Goal: Information Seeking & Learning: Find specific fact

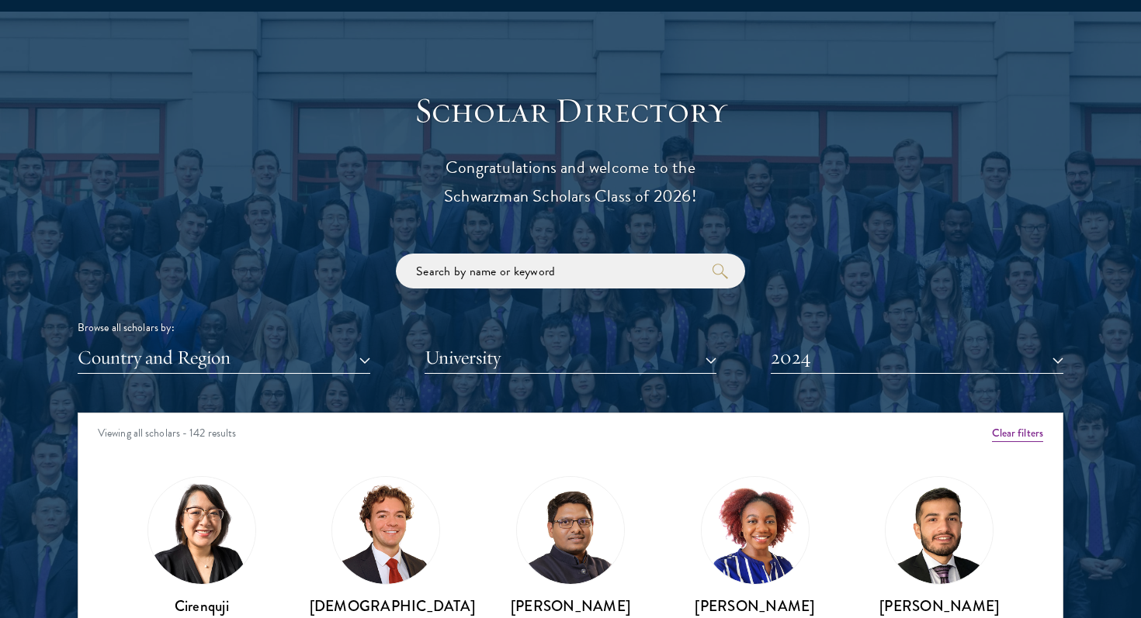
scroll to position [1730, 0]
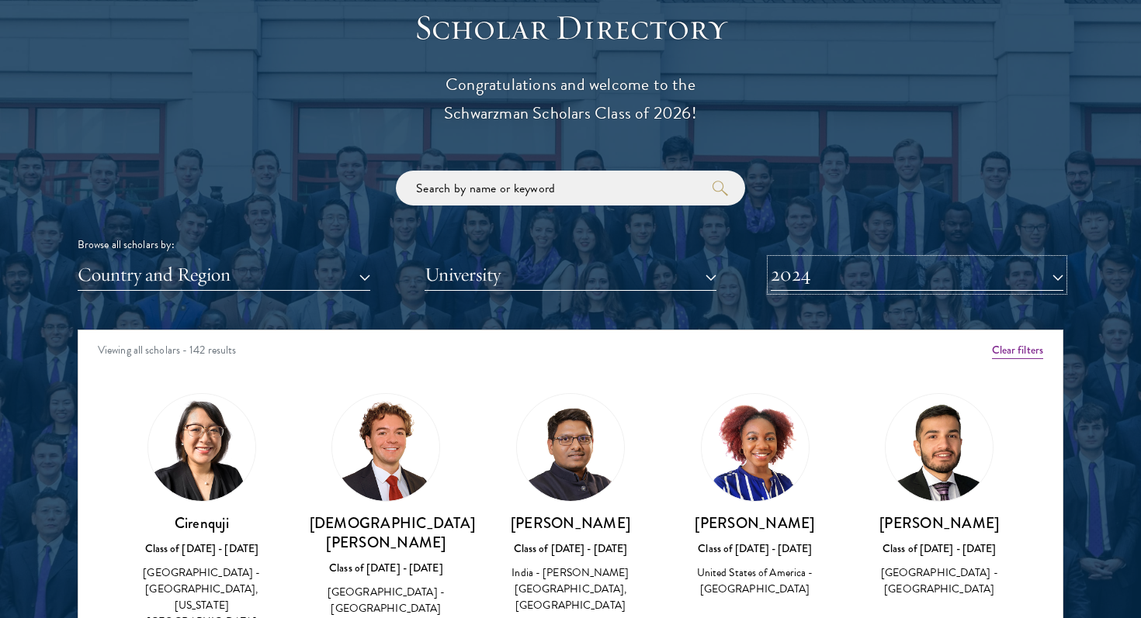
click at [805, 268] on button "2024" at bounding box center [917, 275] width 293 height 32
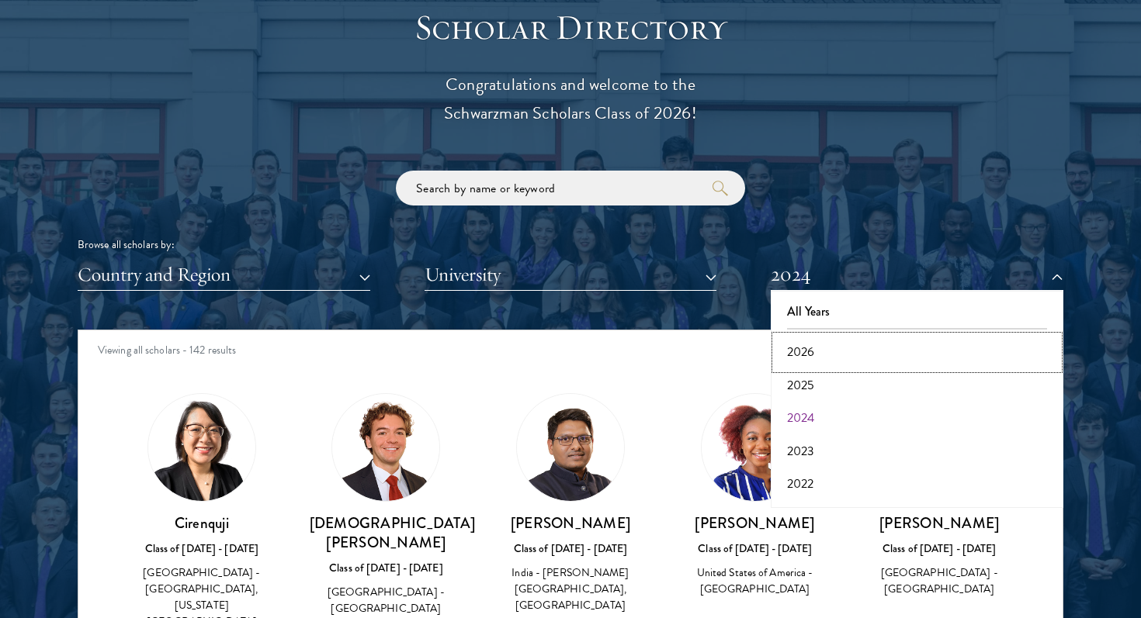
click at [794, 343] on button "2026" at bounding box center [916, 352] width 283 height 33
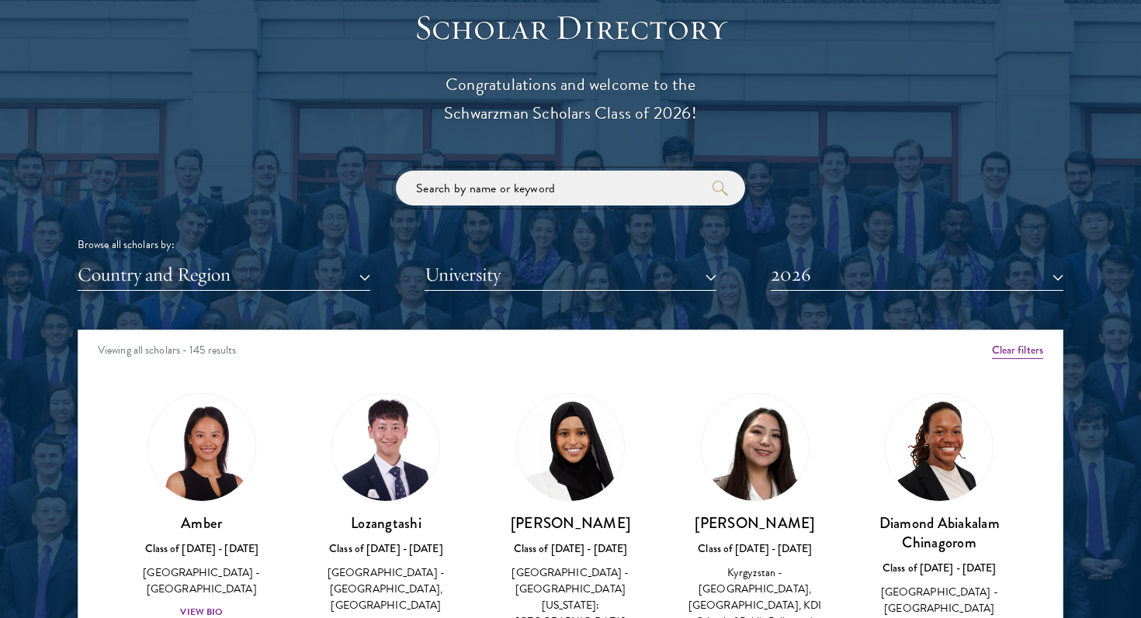
click at [483, 195] on input "search" at bounding box center [570, 188] width 349 height 35
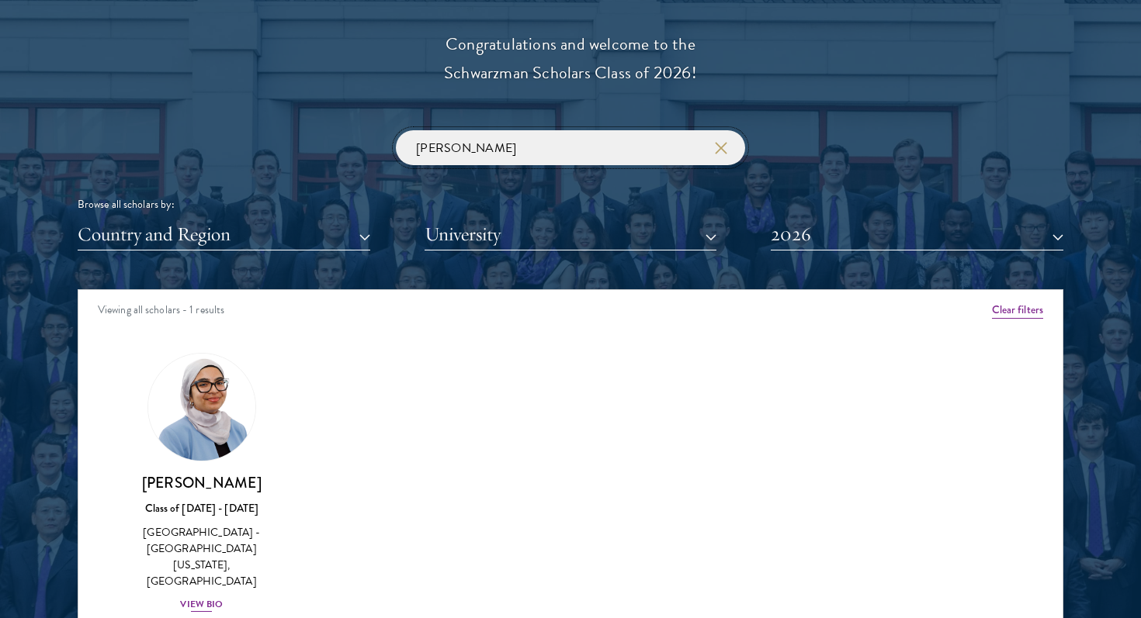
scroll to position [1834, 0]
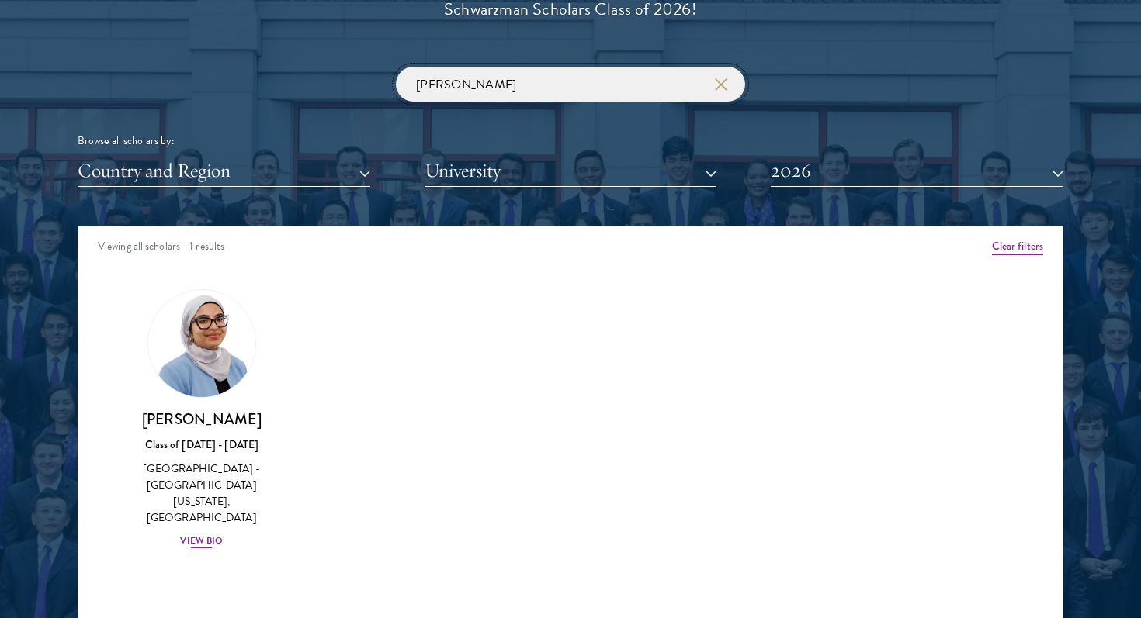
type input "[PERSON_NAME]"
click at [220, 371] on img at bounding box center [202, 344] width 118 height 118
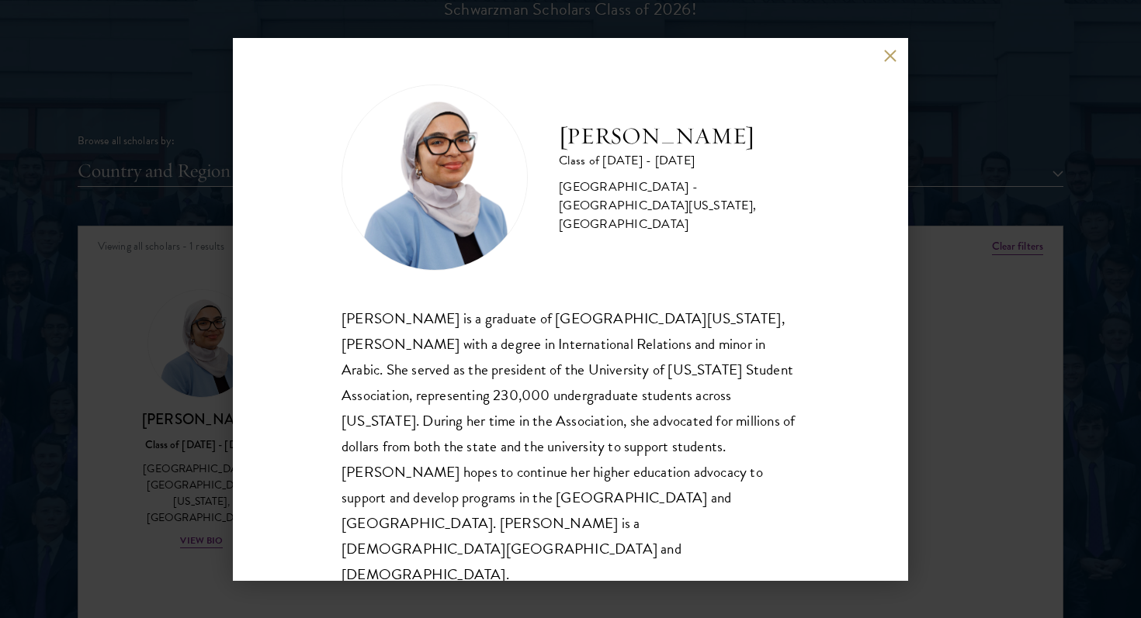
click at [188, 403] on div "[PERSON_NAME] Class of [DATE] - [DATE] [GEOGRAPHIC_DATA] - [GEOGRAPHIC_DATA][US…" at bounding box center [570, 309] width 1141 height 618
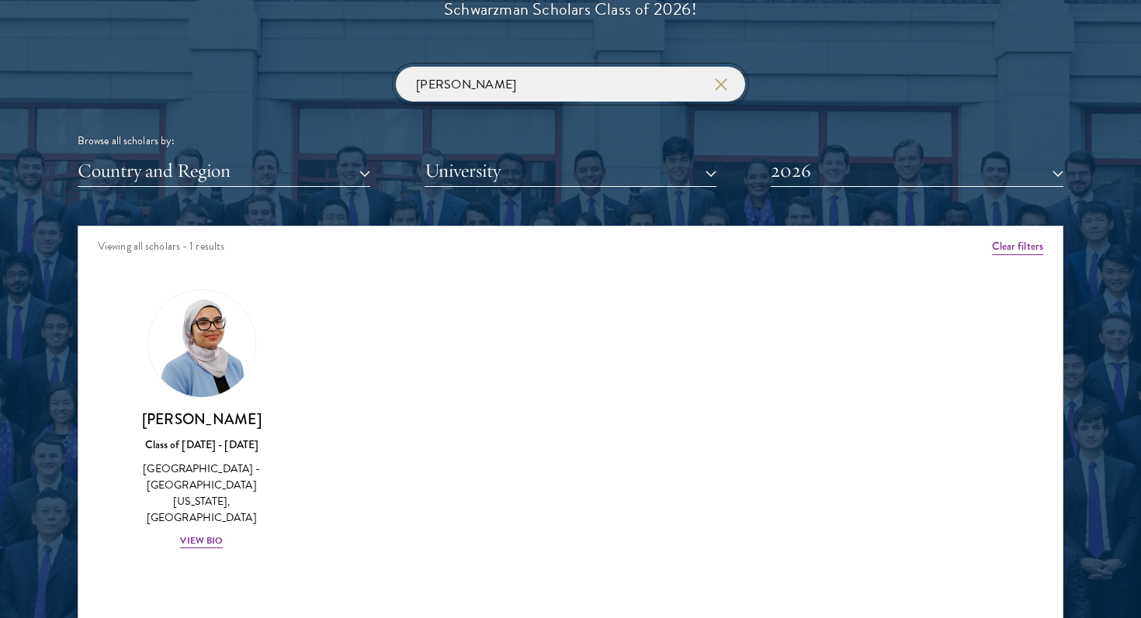
click at [726, 74] on input "[PERSON_NAME]" at bounding box center [570, 84] width 349 height 35
click at [720, 88] on icon "button" at bounding box center [721, 84] width 12 height 12
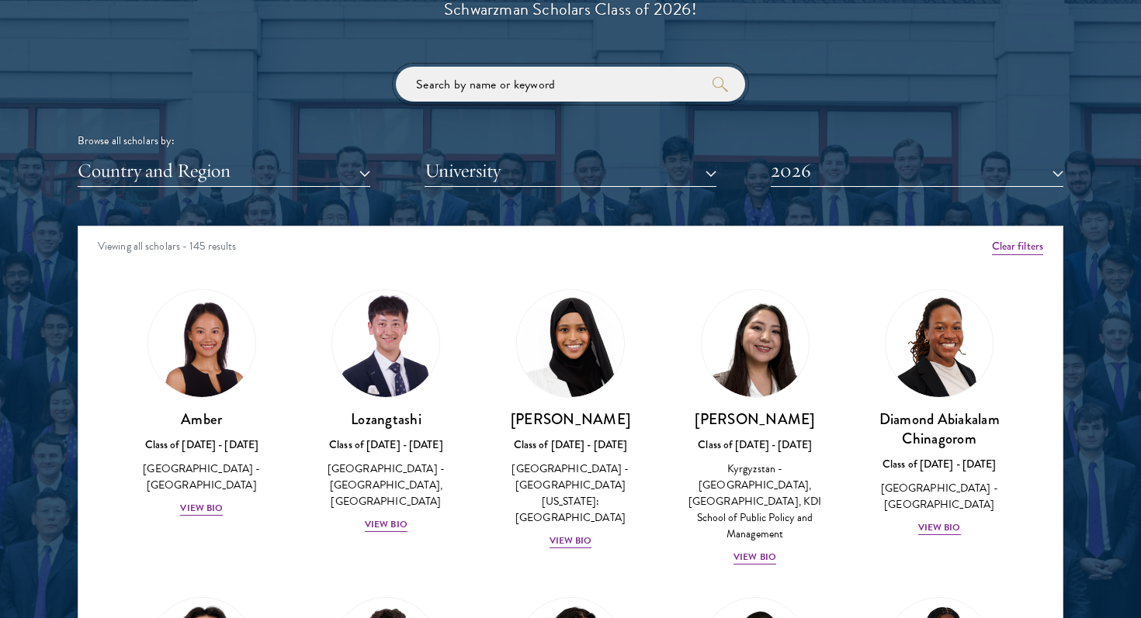
click at [607, 79] on input "search" at bounding box center [570, 84] width 349 height 35
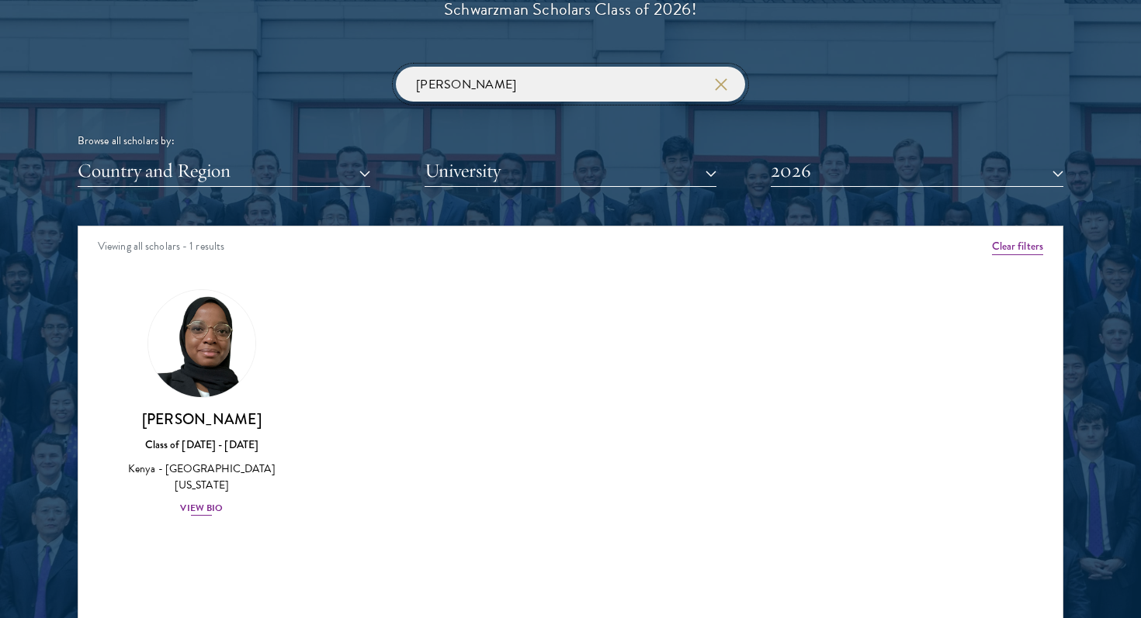
type input "[PERSON_NAME]"
click at [202, 345] on img at bounding box center [202, 344] width 118 height 118
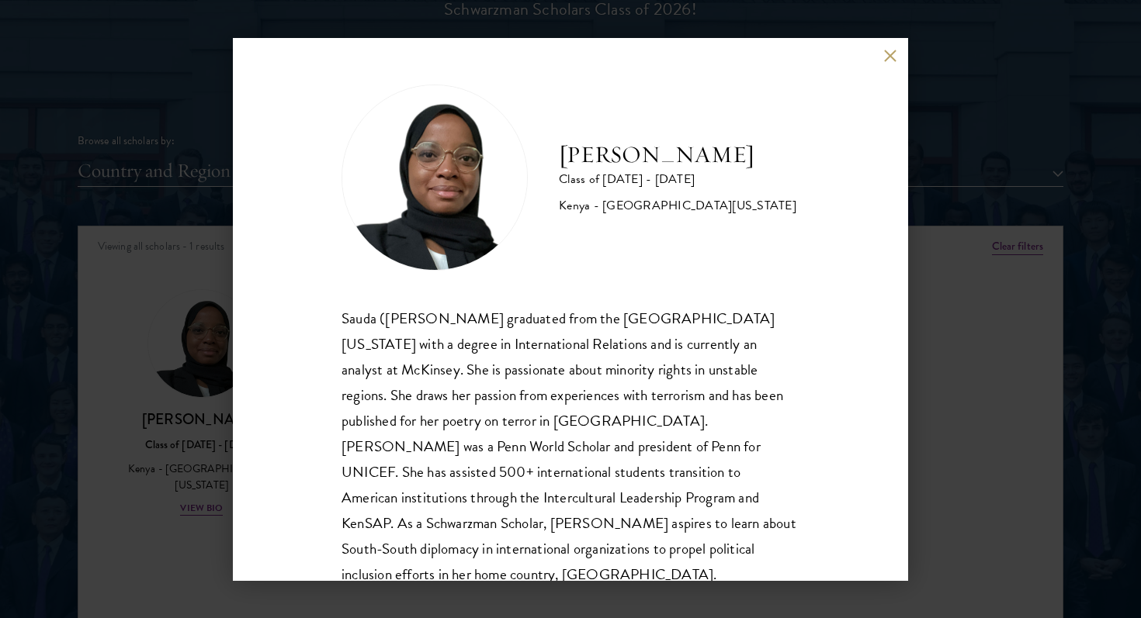
click at [983, 421] on div "[PERSON_NAME] Class of [DATE] - [DATE] [GEOGRAPHIC_DATA] - [GEOGRAPHIC_DATA][US…" at bounding box center [570, 309] width 1141 height 618
